Goal: Transaction & Acquisition: Purchase product/service

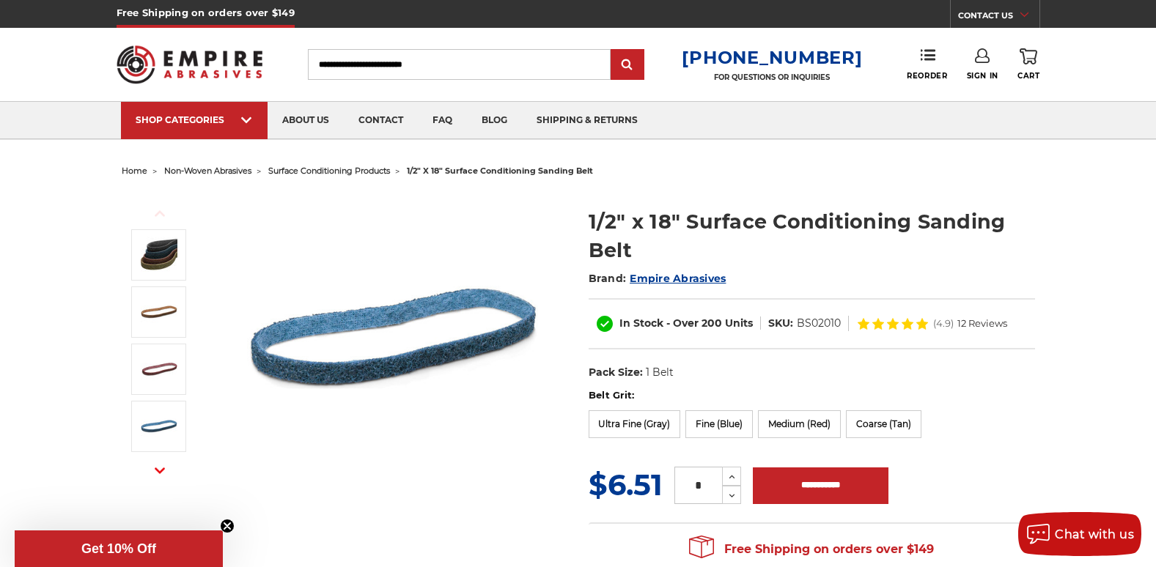
click at [320, 168] on span "surface conditioning products" at bounding box center [329, 171] width 122 height 10
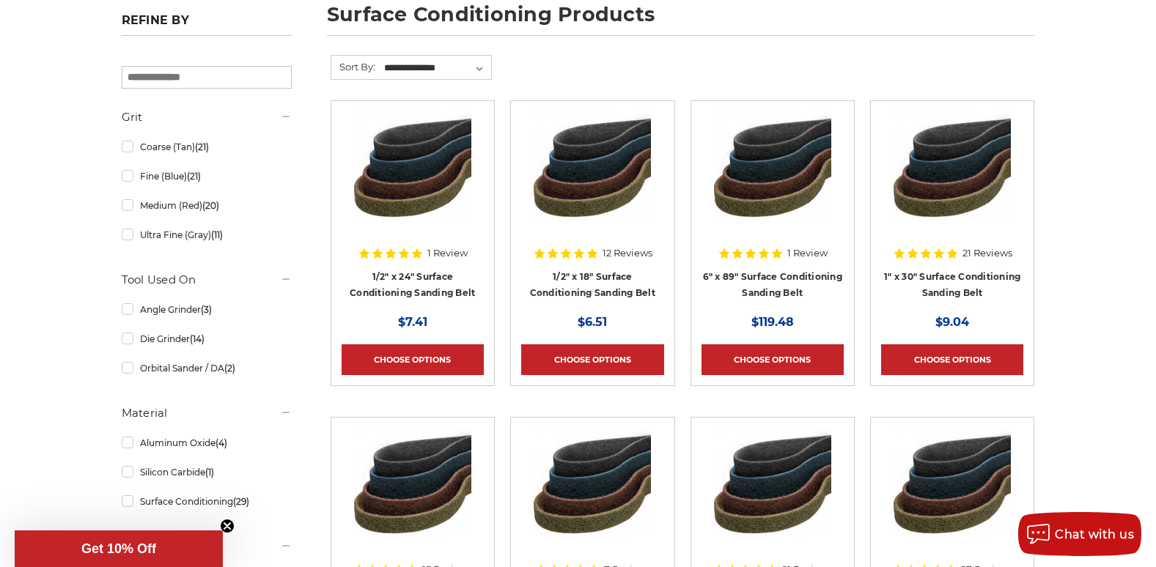
scroll to position [220, 0]
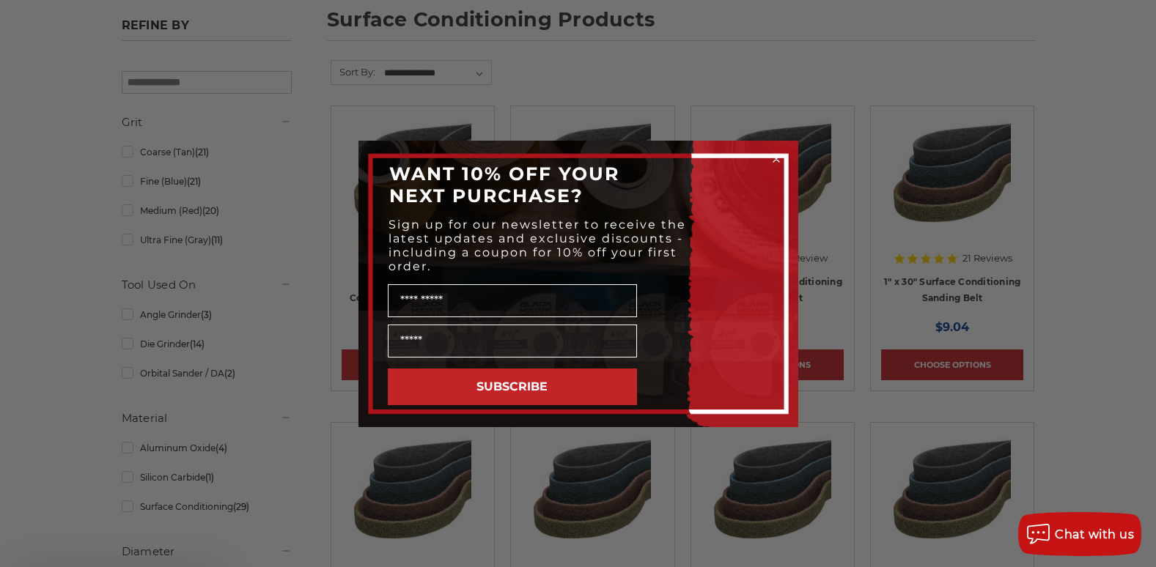
click at [572, 185] on div "WANT 10% OFF YOUR NEXT PURCHASE?" at bounding box center [578, 184] width 410 height 59
click at [779, 158] on circle "Close dialog" at bounding box center [776, 159] width 14 height 14
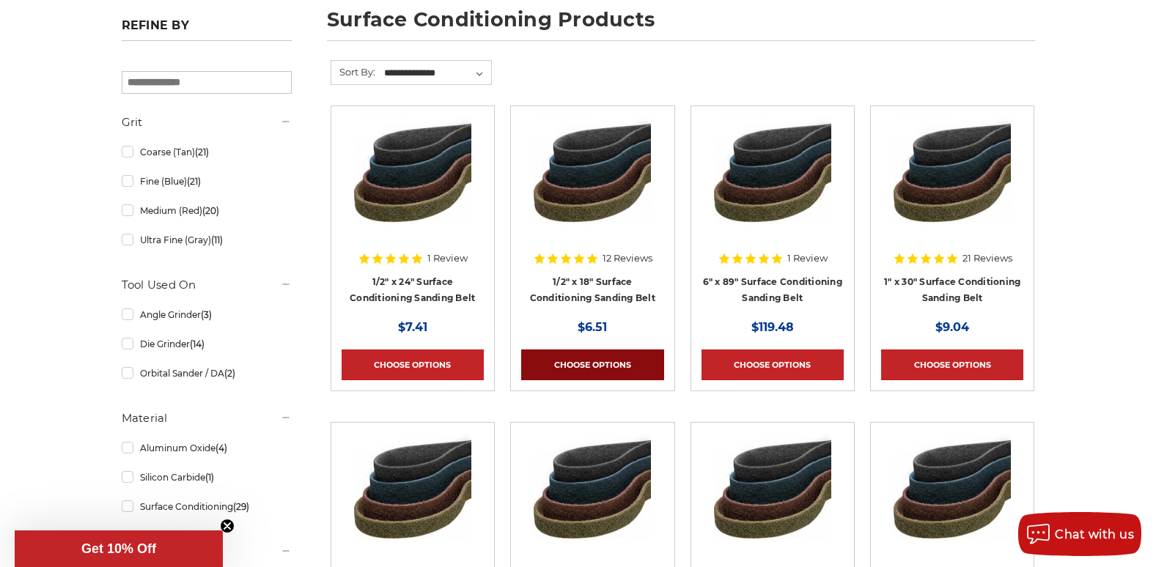
click at [597, 367] on link "Choose Options" at bounding box center [592, 365] width 142 height 31
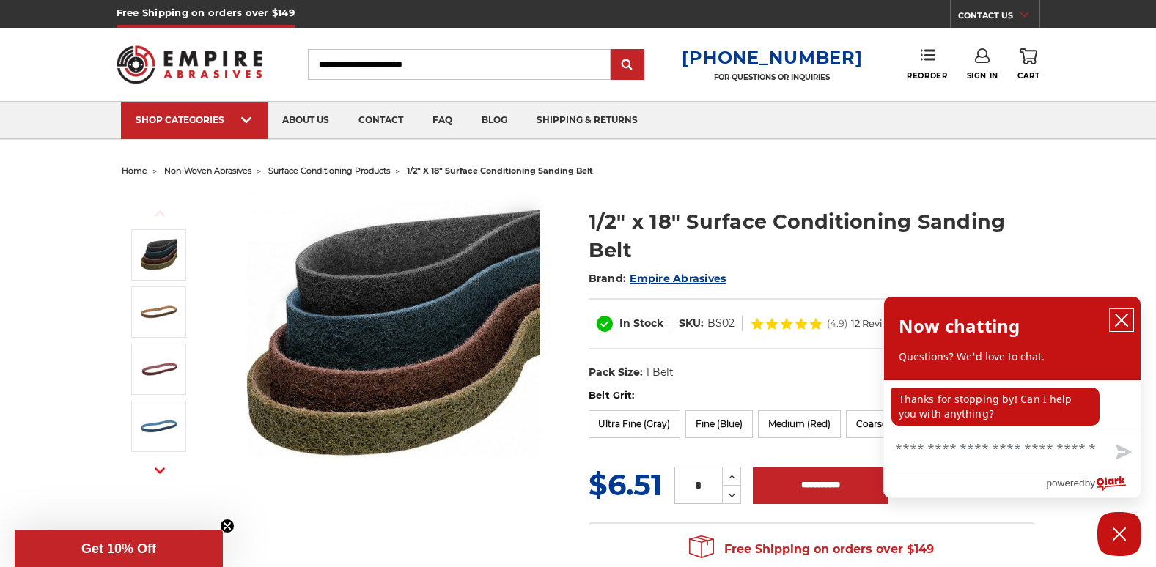
click at [1124, 317] on icon "close chatbox" at bounding box center [1121, 320] width 15 height 15
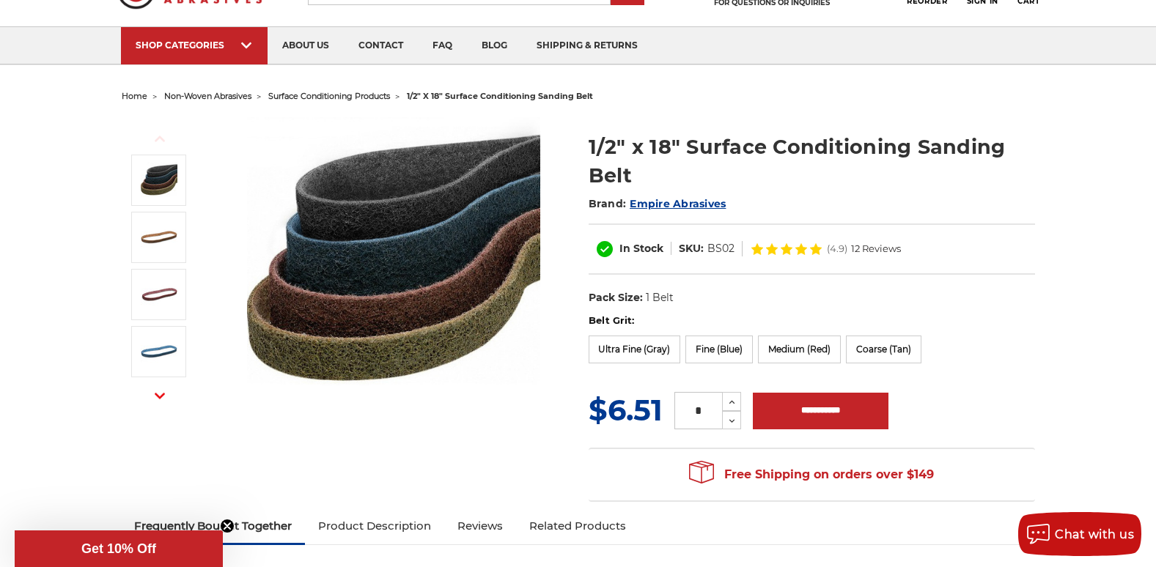
scroll to position [73, 0]
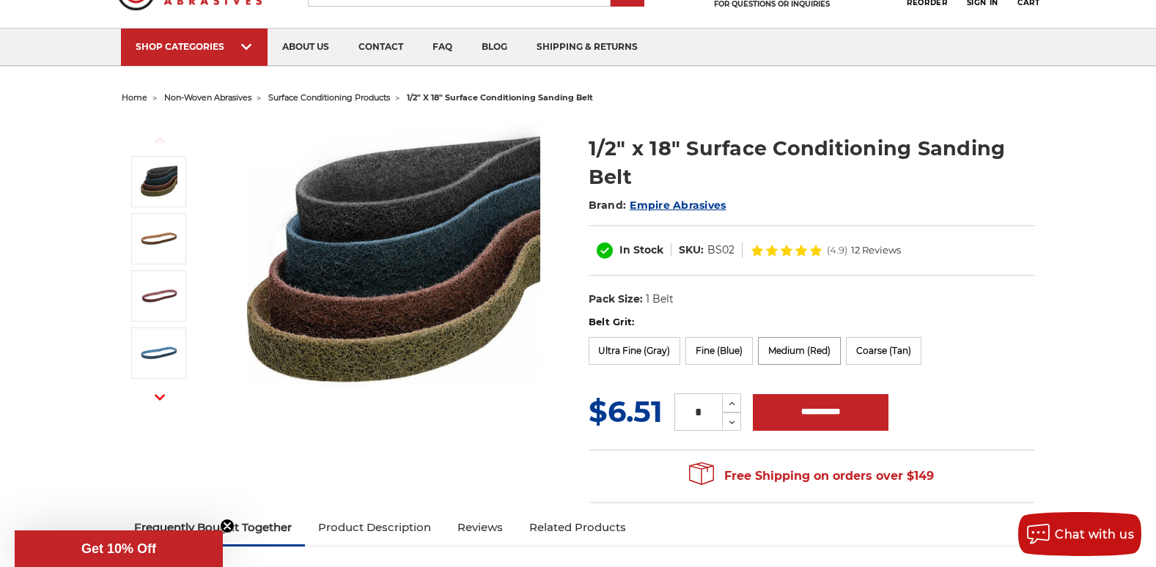
click at [792, 343] on label "Medium (Red)" at bounding box center [799, 351] width 83 height 28
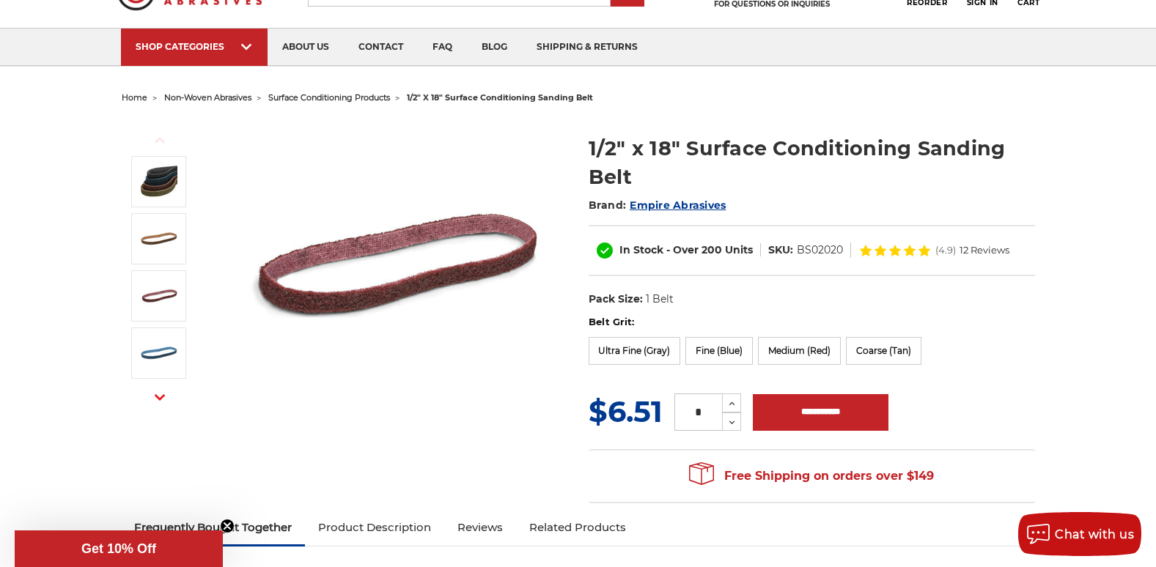
scroll to position [0, 0]
